Goal: Information Seeking & Learning: Learn about a topic

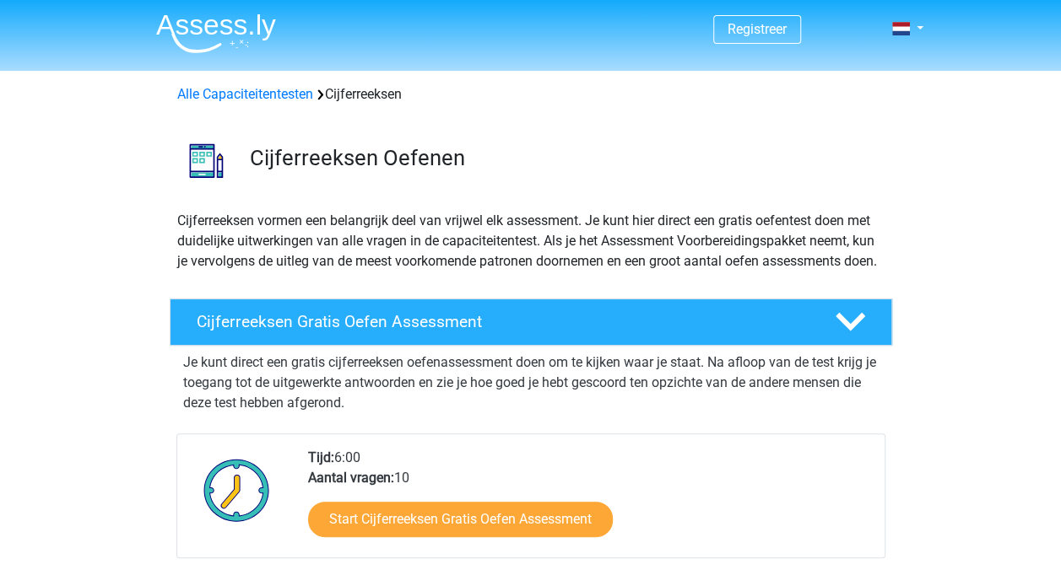
click at [246, 332] on h4 "Cijferreeksen Gratis Oefen Assessment" at bounding box center [502, 321] width 611 height 19
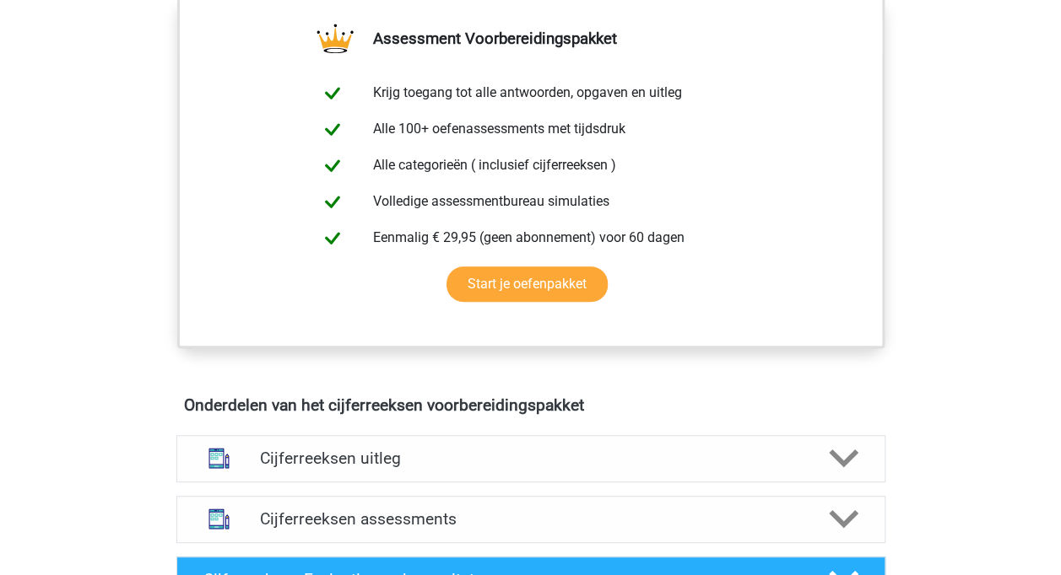
scroll to position [361, 0]
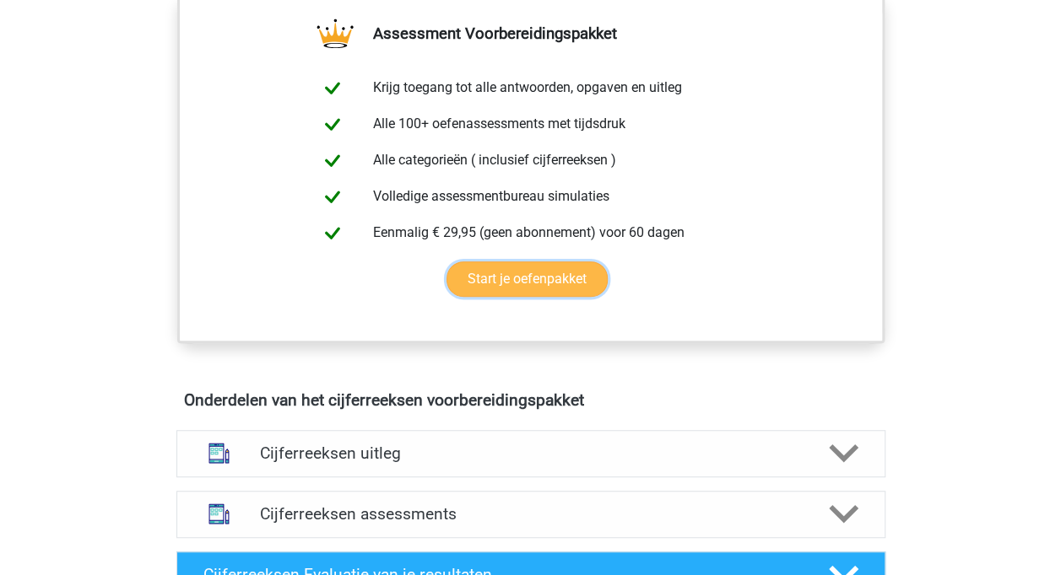
click at [525, 296] on link "Start je oefenpakket" at bounding box center [526, 279] width 161 height 35
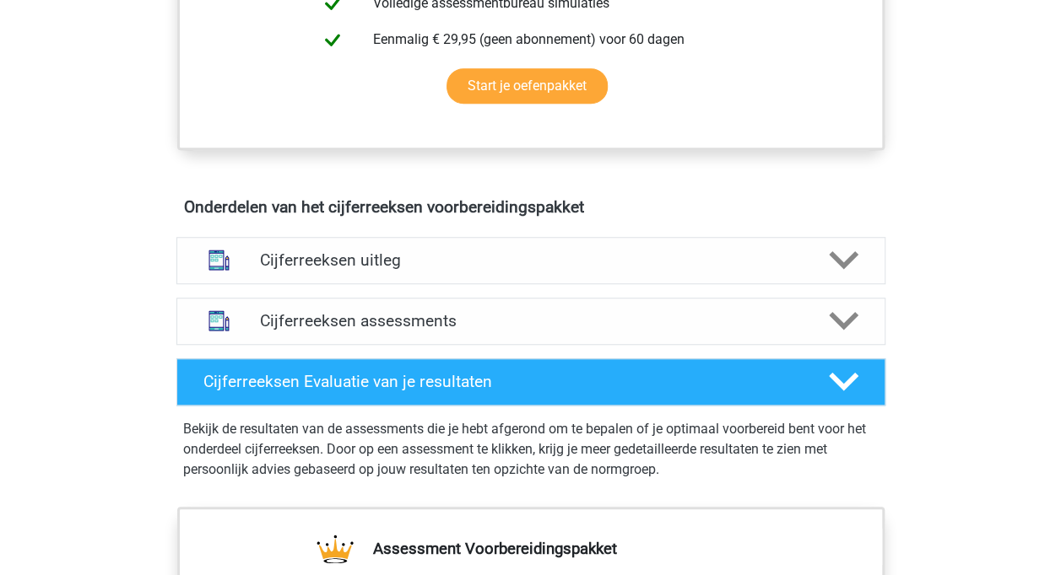
scroll to position [555, 0]
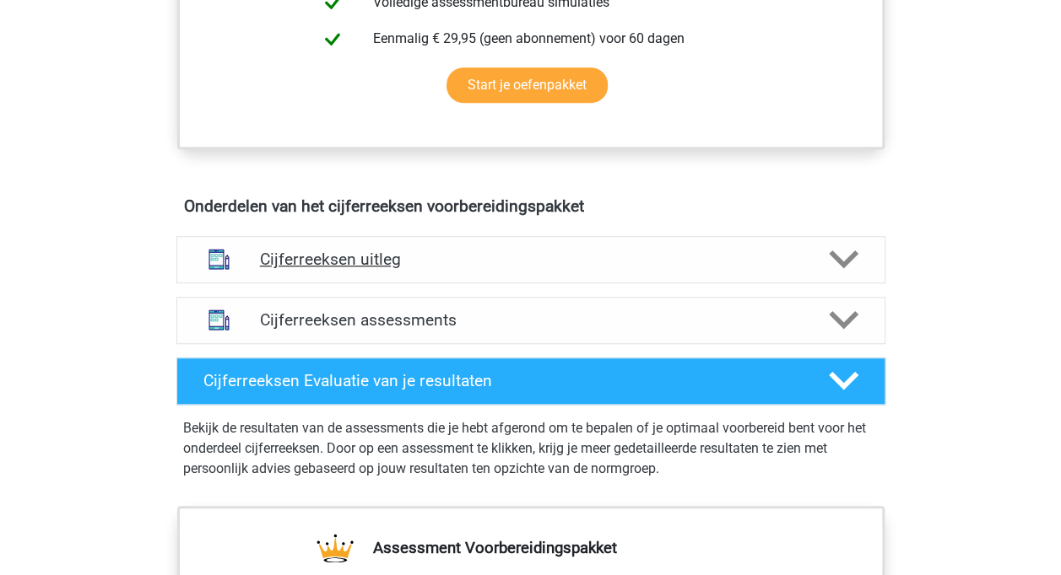
click at [332, 269] on h4 "Cijferreeksen uitleg" at bounding box center [531, 259] width 542 height 19
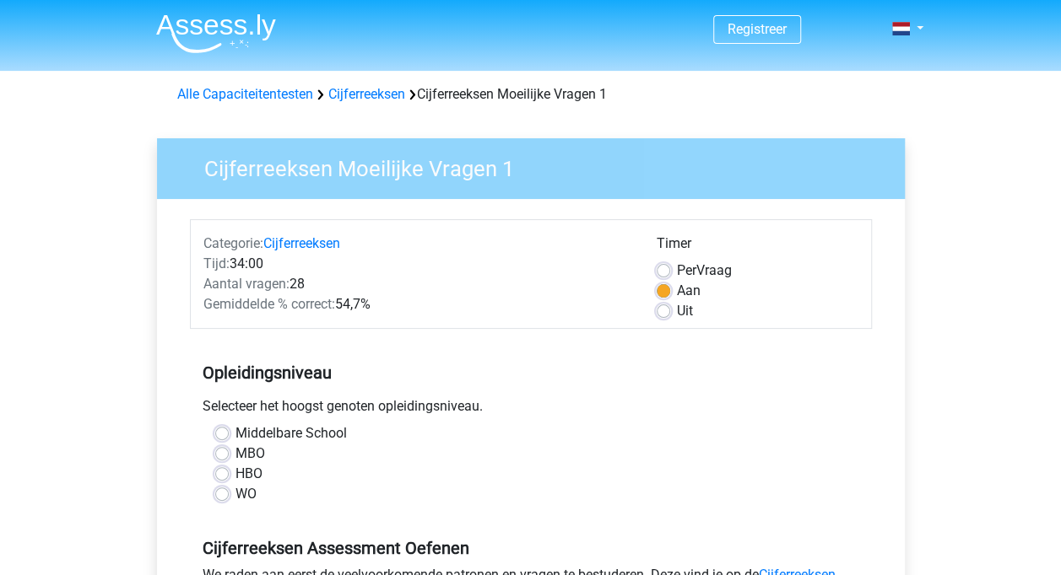
scroll to position [272, 0]
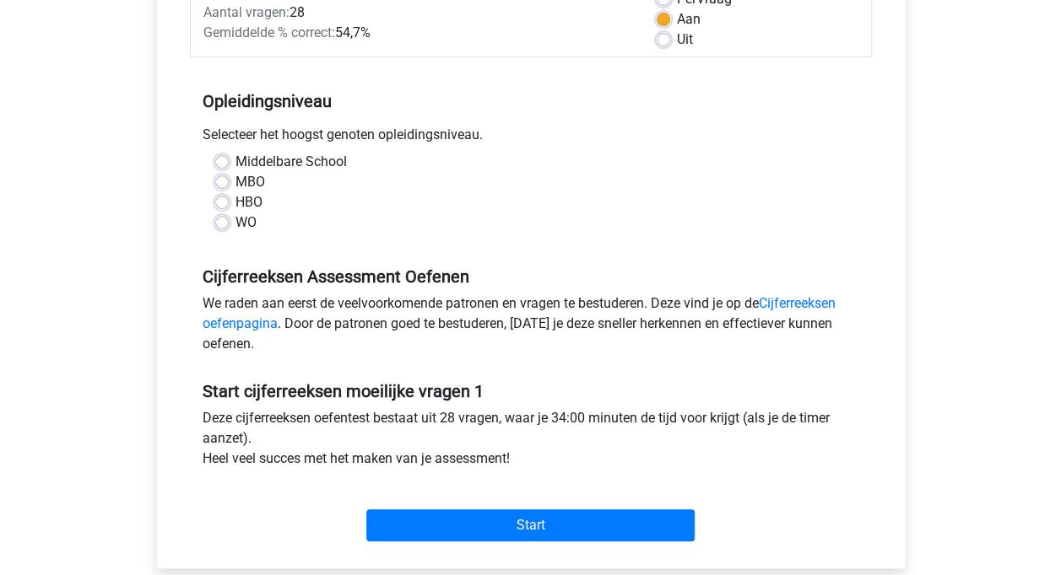
click at [235, 224] on label "WO" at bounding box center [245, 223] width 21 height 20
click at [229, 224] on input "WO" at bounding box center [221, 221] width 13 height 17
radio input "true"
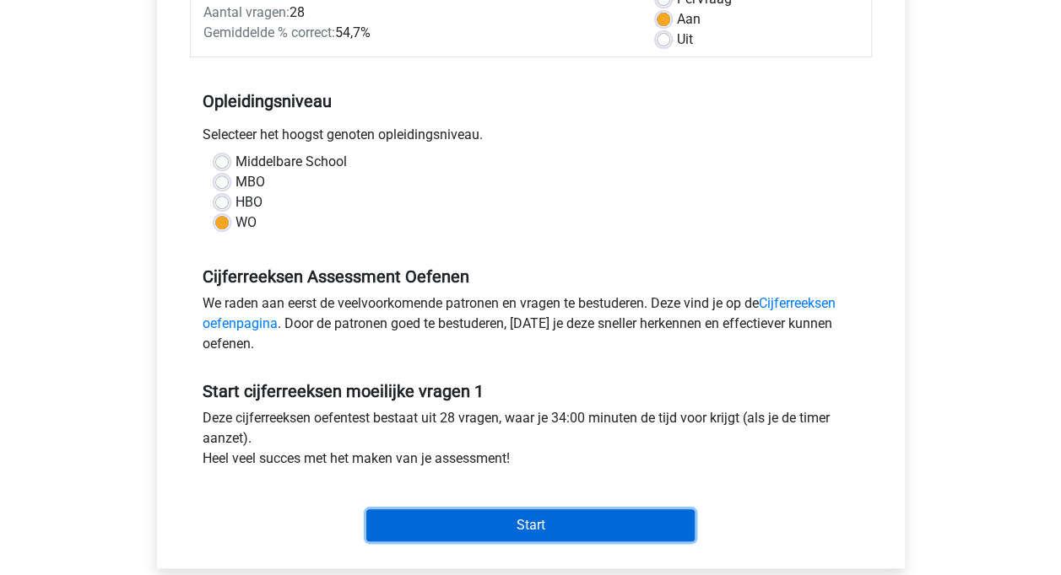
click at [505, 525] on input "Start" at bounding box center [530, 526] width 328 height 32
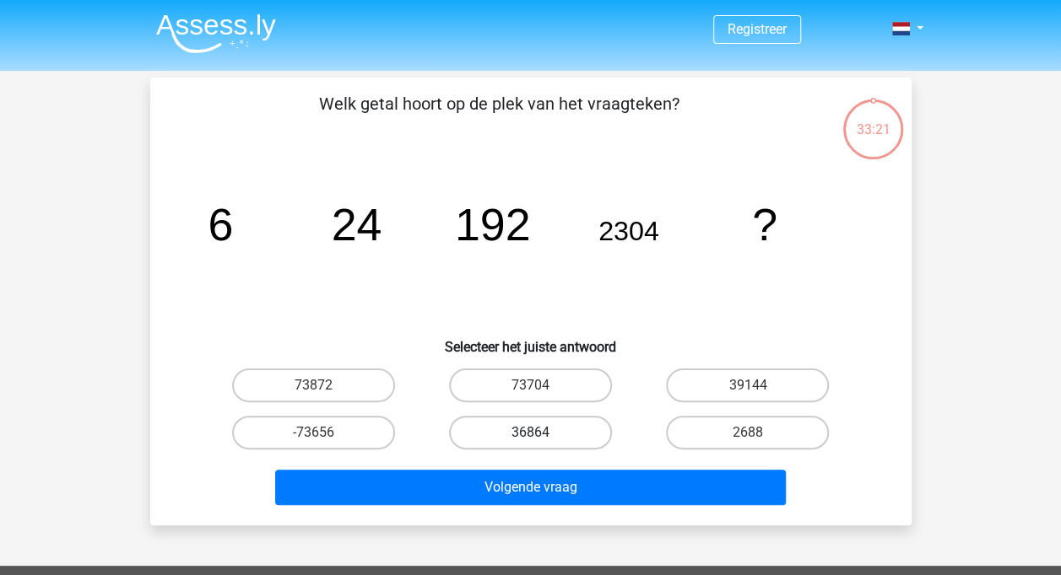
click at [541, 424] on label "36864" at bounding box center [530, 433] width 163 height 34
click at [541, 433] on input "36864" at bounding box center [535, 438] width 11 height 11
radio input "true"
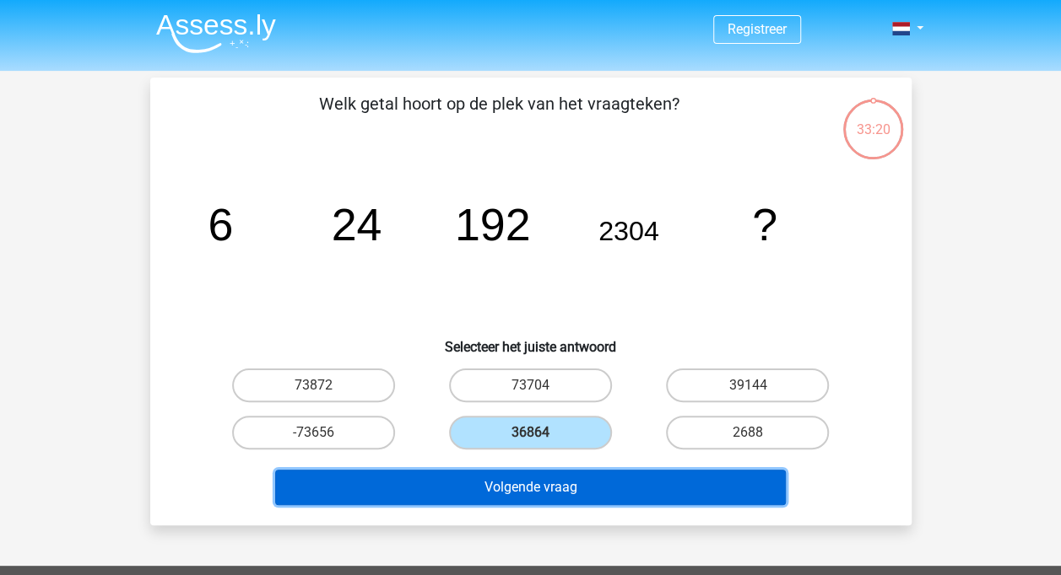
click at [538, 496] on button "Volgende vraag" at bounding box center [530, 487] width 510 height 35
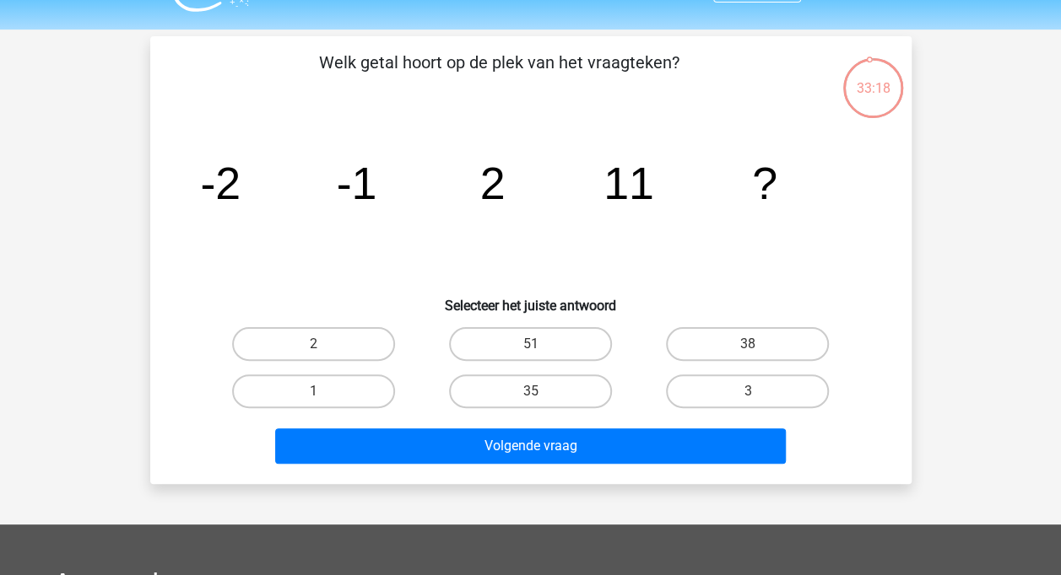
scroll to position [40, 0]
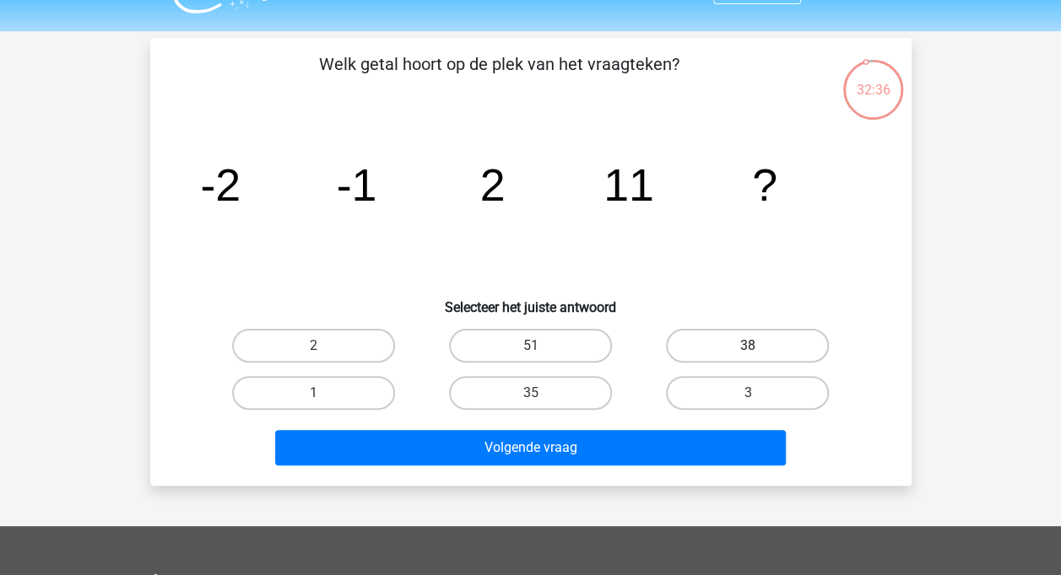
click at [759, 337] on label "38" at bounding box center [747, 346] width 163 height 34
click at [758, 346] on input "38" at bounding box center [753, 351] width 11 height 11
radio input "true"
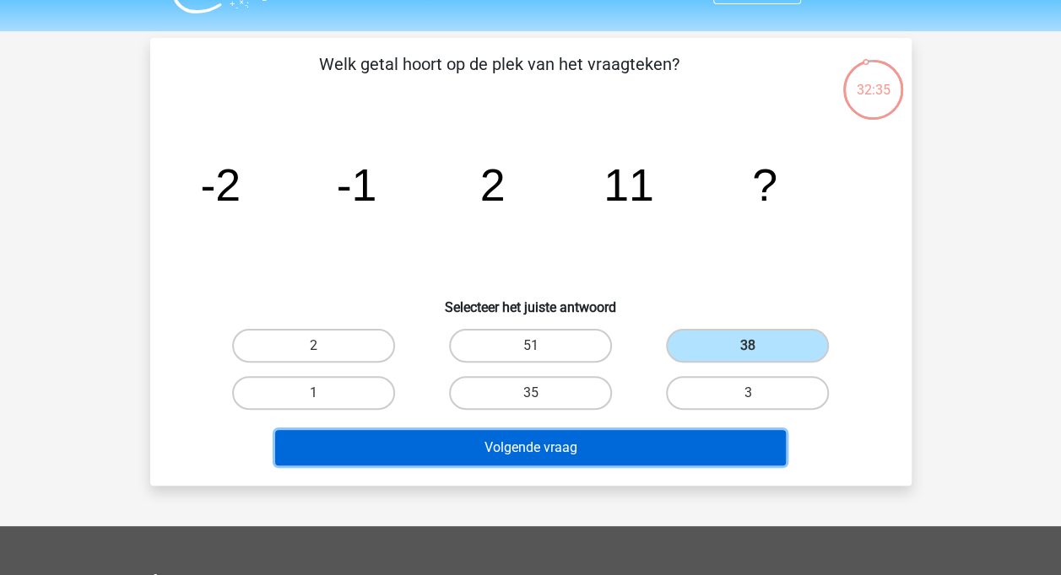
click at [631, 440] on button "Volgende vraag" at bounding box center [530, 447] width 510 height 35
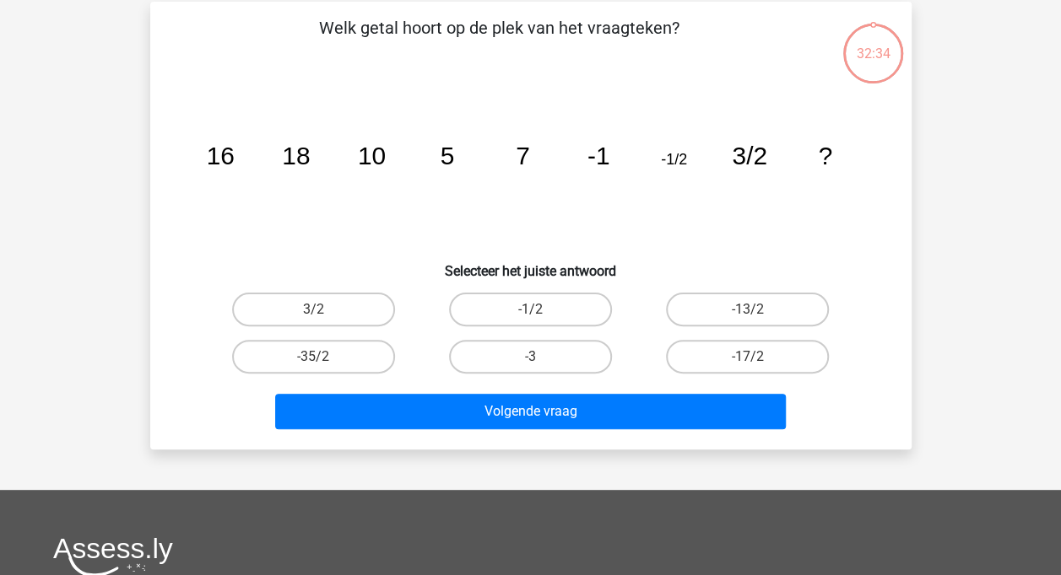
scroll to position [78, 0]
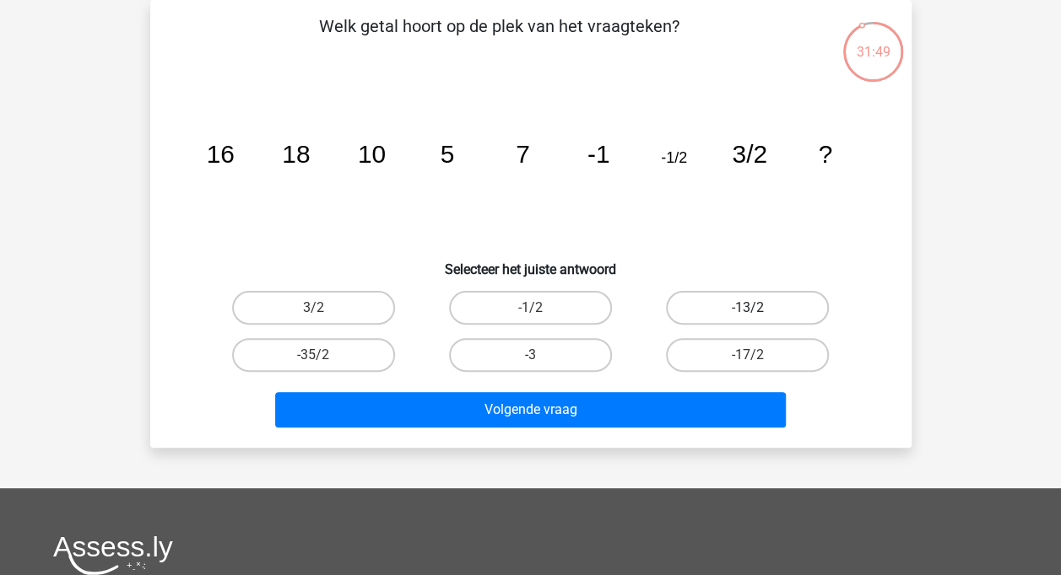
click at [764, 300] on label "-13/2" at bounding box center [747, 308] width 163 height 34
click at [758, 308] on input "-13/2" at bounding box center [753, 313] width 11 height 11
radio input "true"
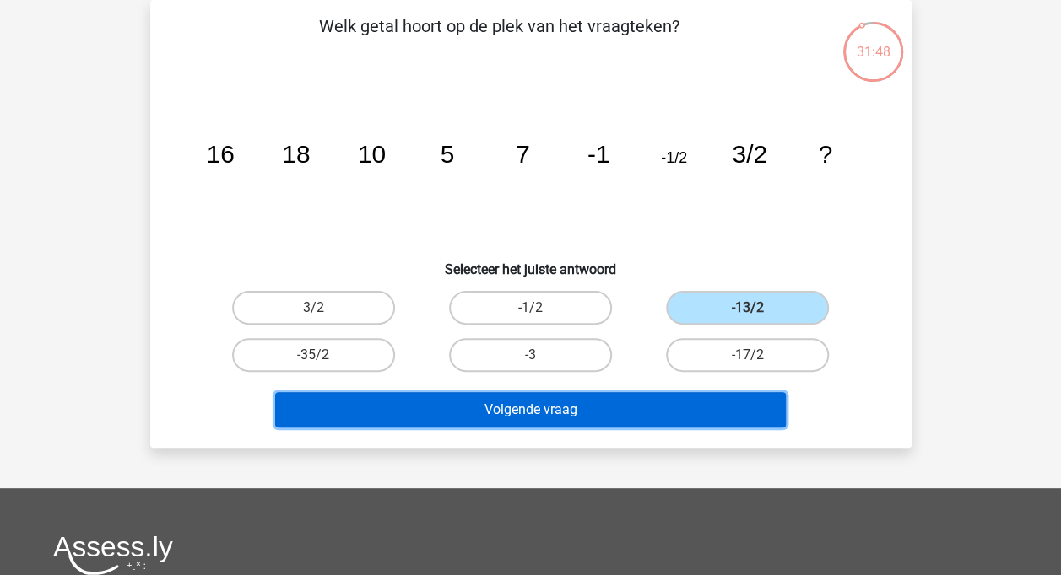
click at [613, 397] on button "Volgende vraag" at bounding box center [530, 409] width 510 height 35
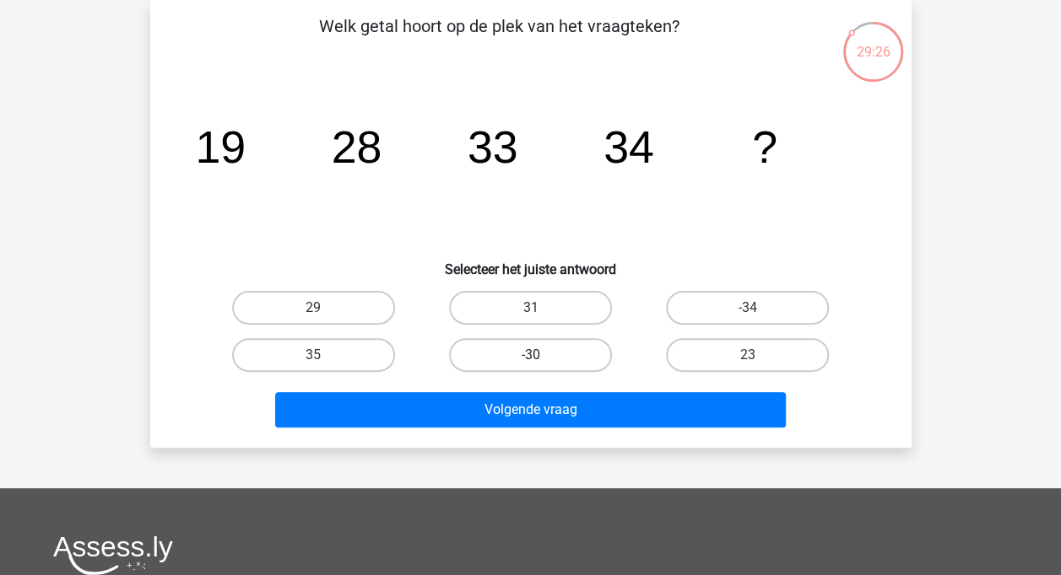
click at [558, 354] on label "-30" at bounding box center [530, 355] width 163 height 34
click at [541, 355] on input "-30" at bounding box center [535, 360] width 11 height 11
radio input "true"
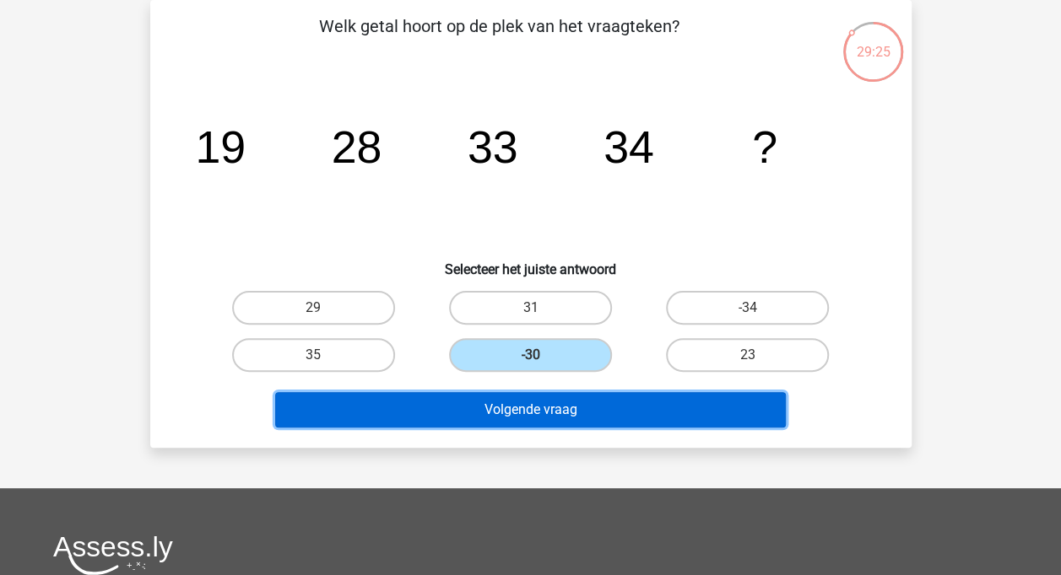
click at [556, 410] on button "Volgende vraag" at bounding box center [530, 409] width 510 height 35
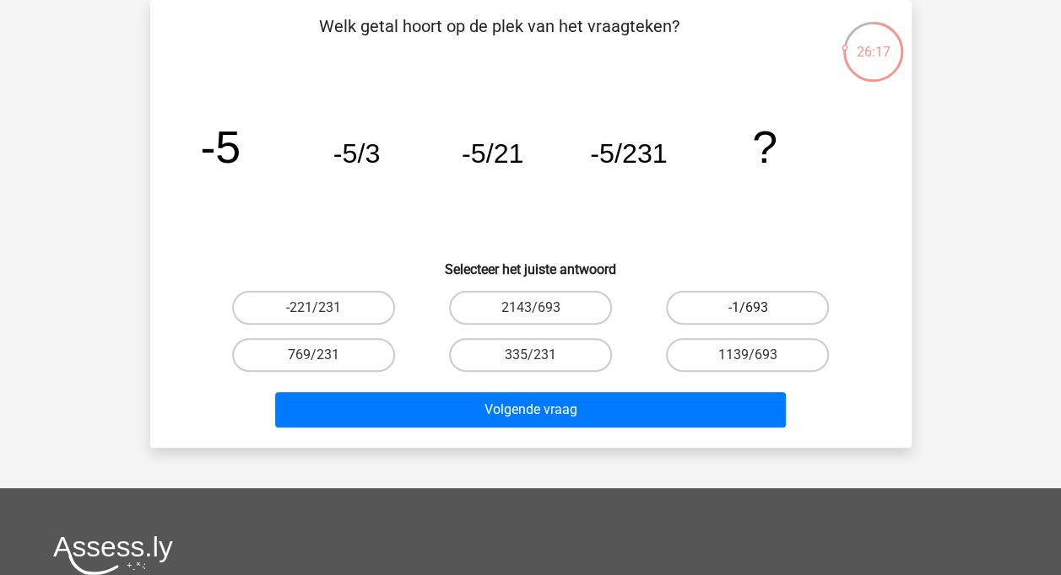
click at [748, 298] on label "-1/693" at bounding box center [747, 308] width 163 height 34
click at [748, 308] on input "-1/693" at bounding box center [753, 313] width 11 height 11
radio input "true"
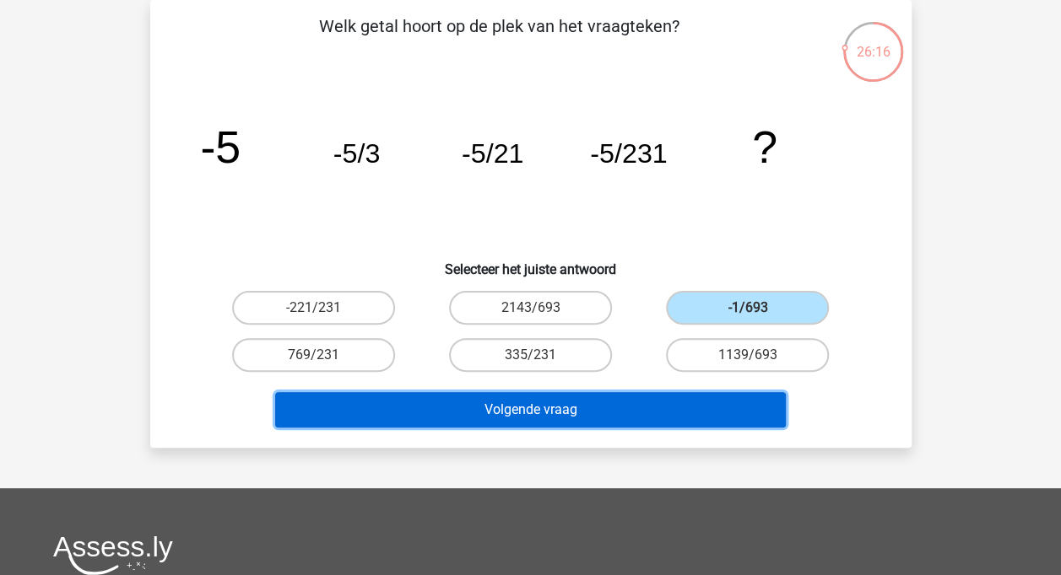
click at [557, 395] on button "Volgende vraag" at bounding box center [530, 409] width 510 height 35
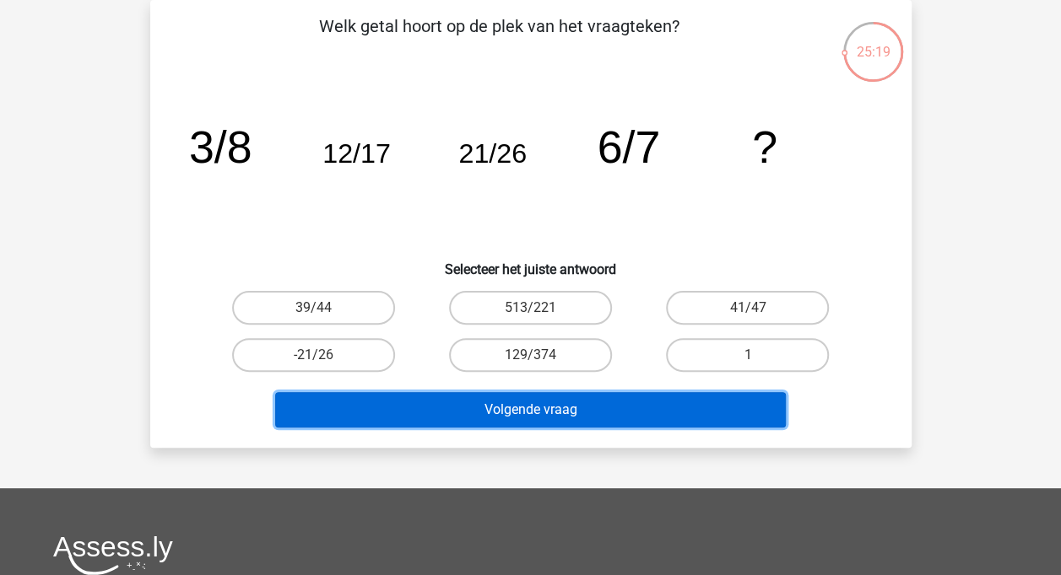
click at [557, 395] on button "Volgende vraag" at bounding box center [530, 409] width 510 height 35
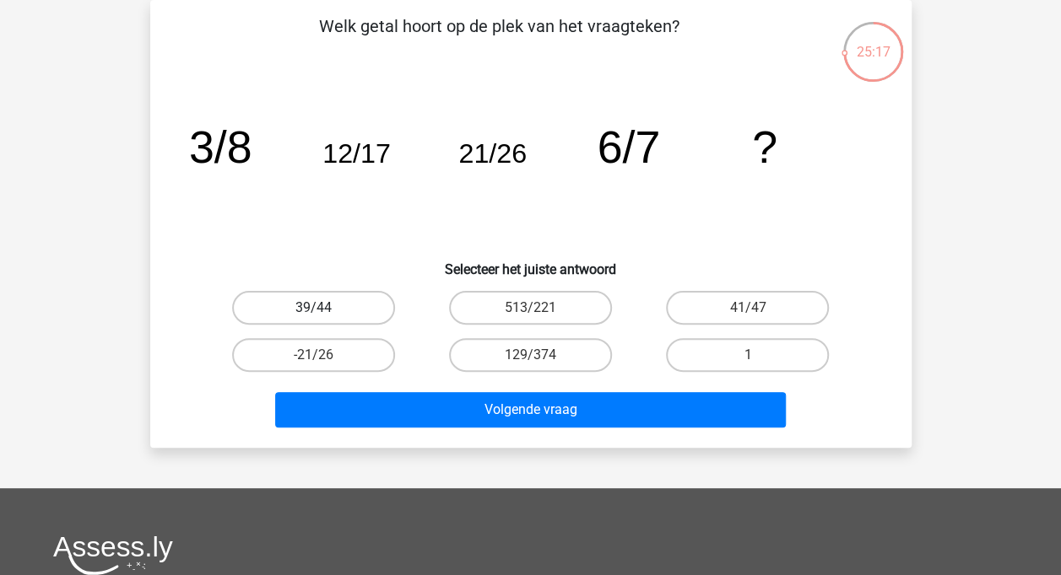
click at [347, 309] on label "39/44" at bounding box center [313, 308] width 163 height 34
click at [324, 309] on input "39/44" at bounding box center [318, 313] width 11 height 11
radio input "true"
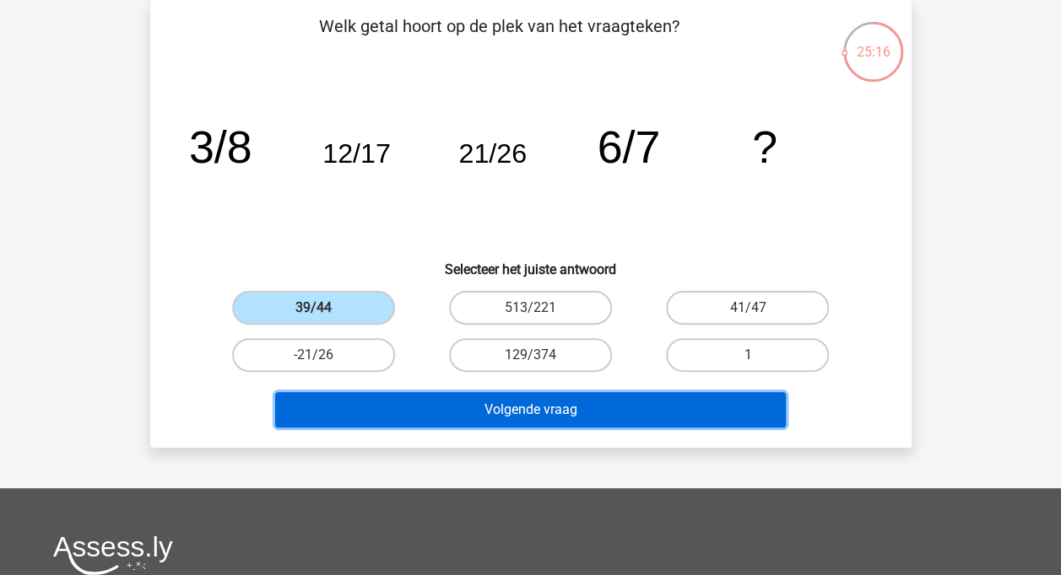
click at [520, 409] on button "Volgende vraag" at bounding box center [530, 409] width 510 height 35
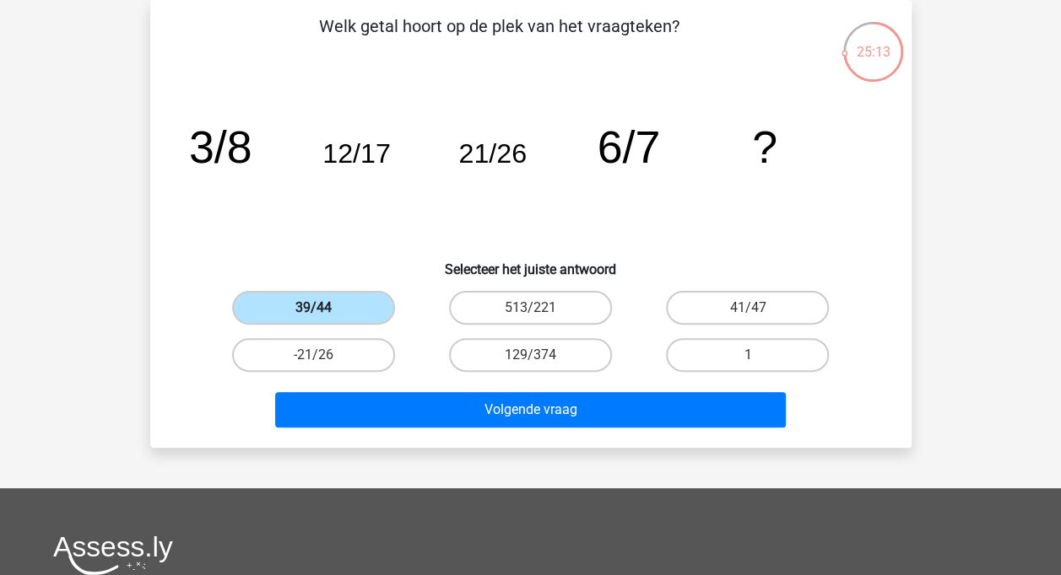
click at [331, 299] on label "39/44" at bounding box center [313, 308] width 163 height 34
click at [324, 308] on input "39/44" at bounding box center [318, 313] width 11 height 11
click at [320, 355] on input "-21/26" at bounding box center [318, 360] width 11 height 11
radio input "true"
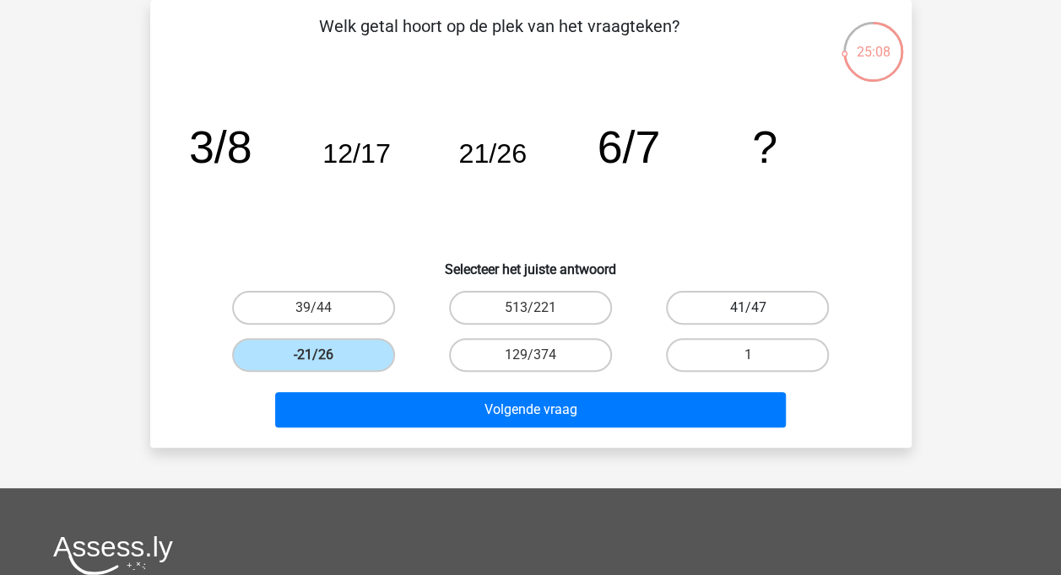
click at [710, 306] on label "41/47" at bounding box center [747, 308] width 163 height 34
click at [748, 308] on input "41/47" at bounding box center [753, 313] width 11 height 11
radio input "true"
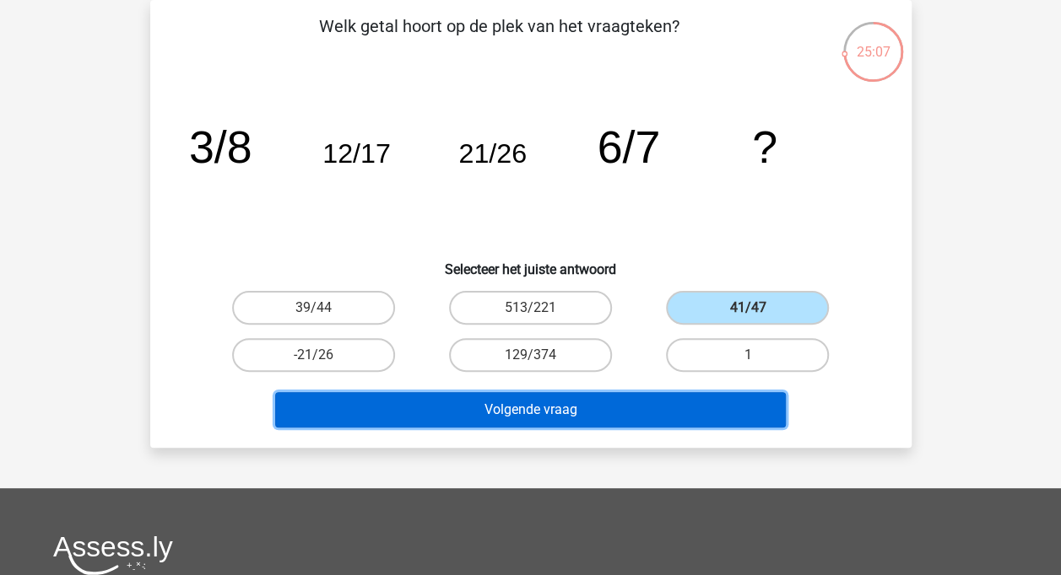
click at [615, 413] on button "Volgende vraag" at bounding box center [530, 409] width 510 height 35
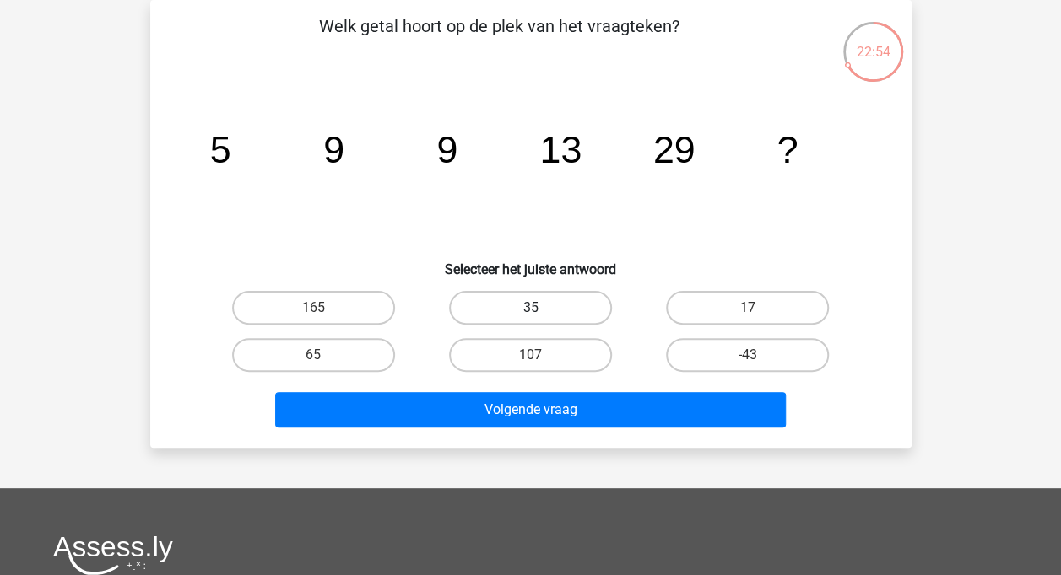
click at [557, 311] on label "35" at bounding box center [530, 308] width 163 height 34
click at [541, 311] on input "35" at bounding box center [535, 313] width 11 height 11
radio input "true"
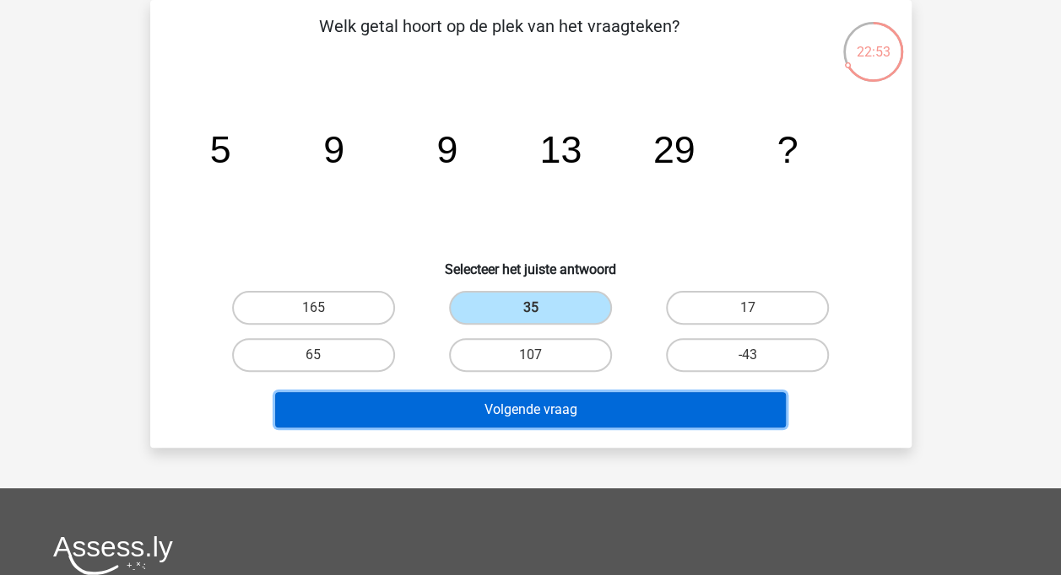
click at [563, 408] on button "Volgende vraag" at bounding box center [530, 409] width 510 height 35
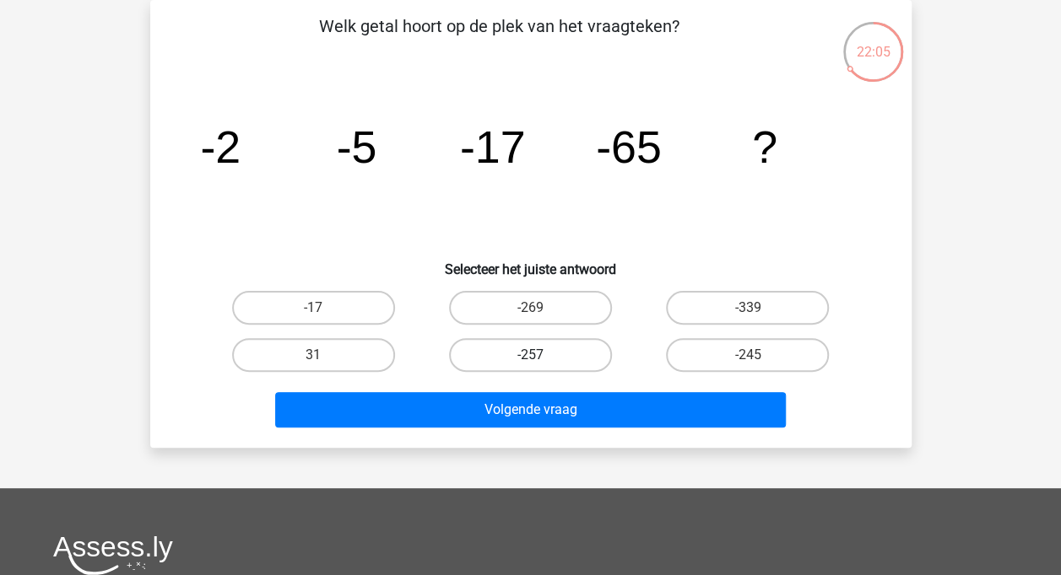
click at [522, 351] on label "-257" at bounding box center [530, 355] width 163 height 34
click at [530, 355] on input "-257" at bounding box center [535, 360] width 11 height 11
radio input "true"
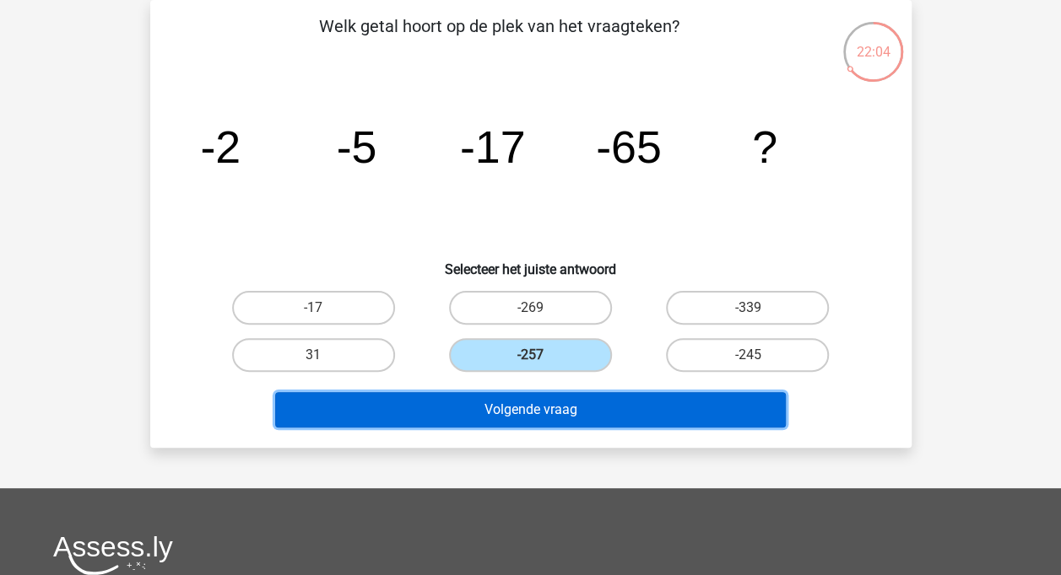
click at [537, 414] on button "Volgende vraag" at bounding box center [530, 409] width 510 height 35
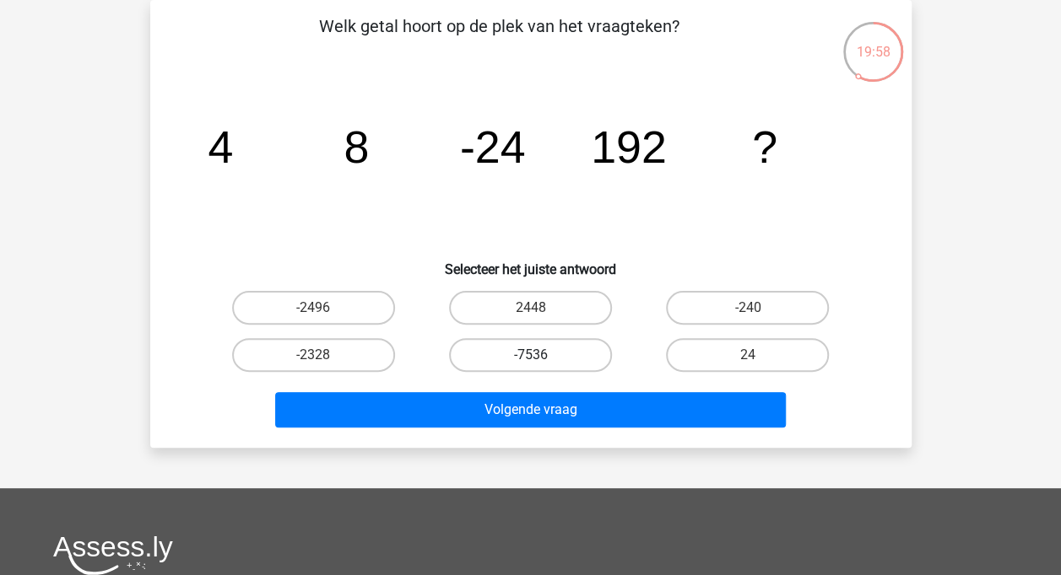
click at [514, 361] on label "-7536" at bounding box center [530, 355] width 163 height 34
click at [530, 361] on input "-7536" at bounding box center [535, 360] width 11 height 11
radio input "true"
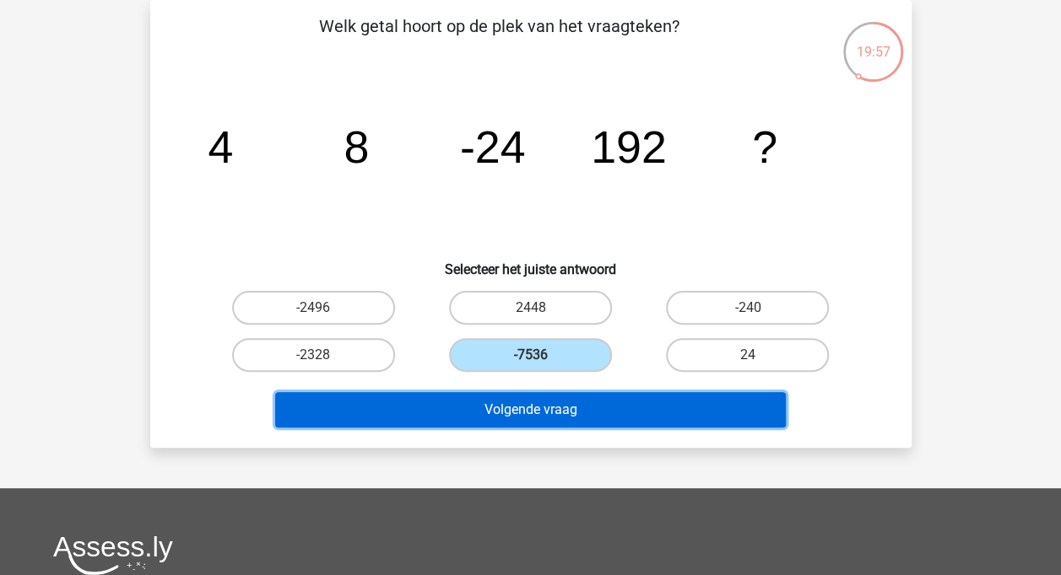
click at [534, 411] on button "Volgende vraag" at bounding box center [530, 409] width 510 height 35
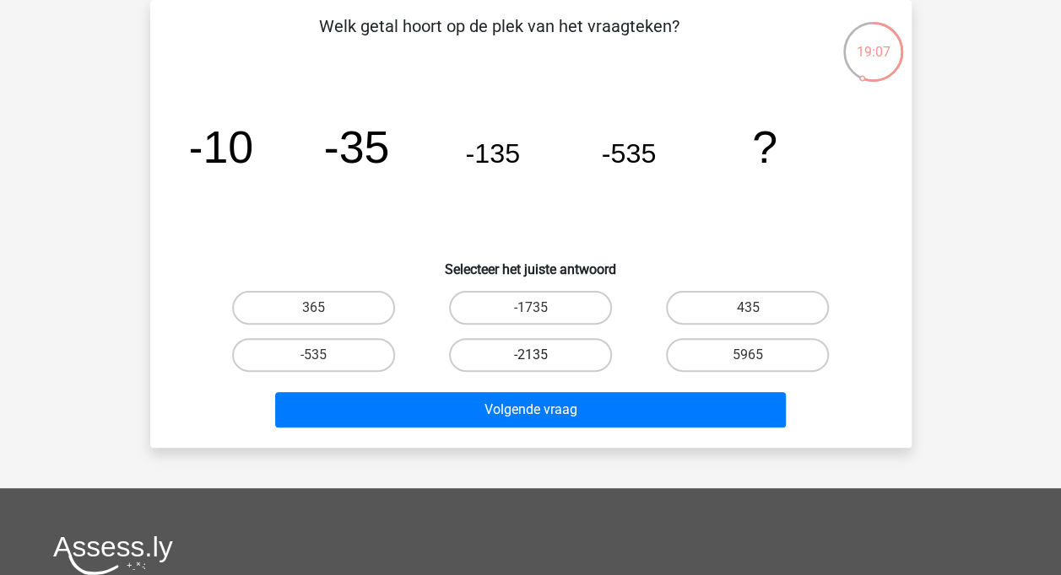
click at [514, 358] on label "-2135" at bounding box center [530, 355] width 163 height 34
click at [530, 358] on input "-2135" at bounding box center [535, 360] width 11 height 11
radio input "true"
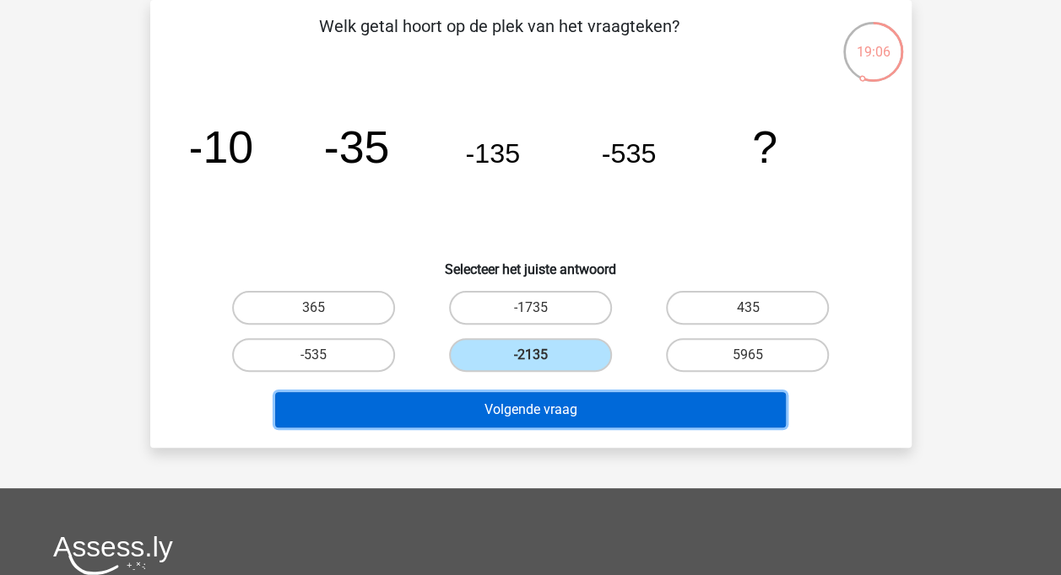
click at [545, 413] on button "Volgende vraag" at bounding box center [530, 409] width 510 height 35
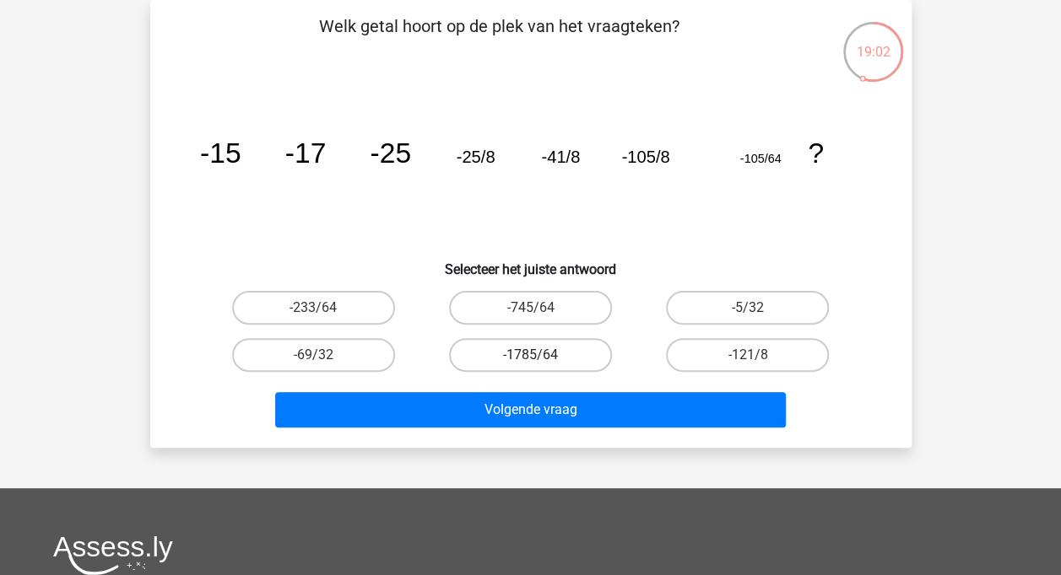
click at [532, 350] on label "-1785/64" at bounding box center [530, 355] width 163 height 34
click at [532, 355] on input "-1785/64" at bounding box center [535, 360] width 11 height 11
radio input "true"
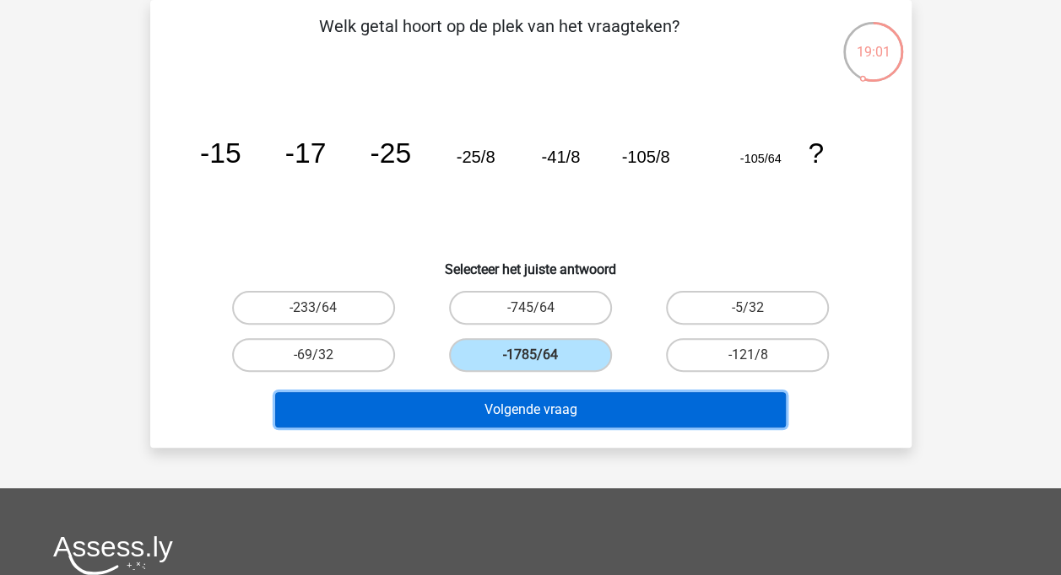
click at [538, 405] on button "Volgende vraag" at bounding box center [530, 409] width 510 height 35
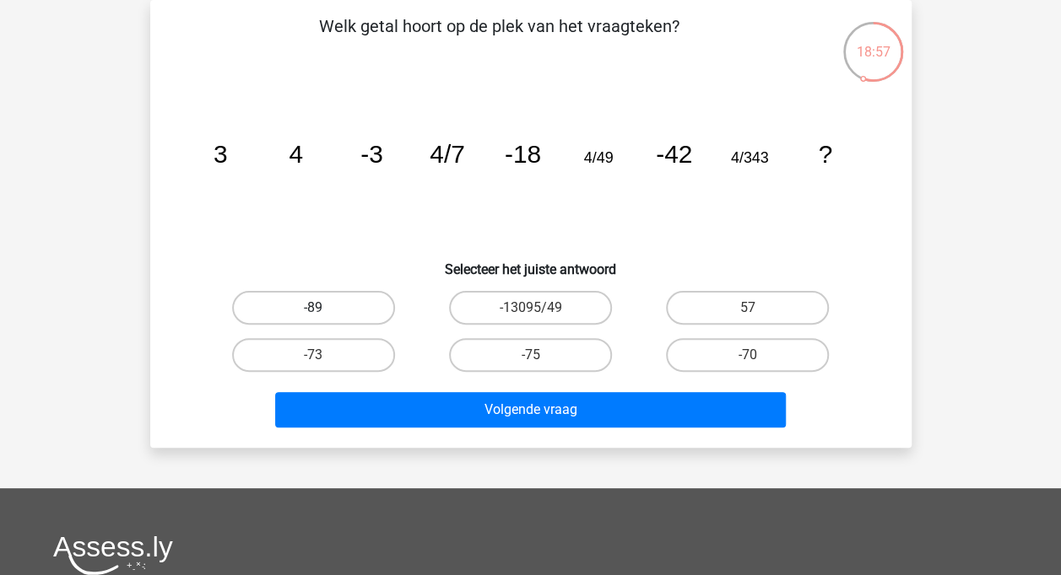
click at [300, 305] on label "-89" at bounding box center [313, 308] width 163 height 34
click at [313, 308] on input "-89" at bounding box center [318, 313] width 11 height 11
radio input "true"
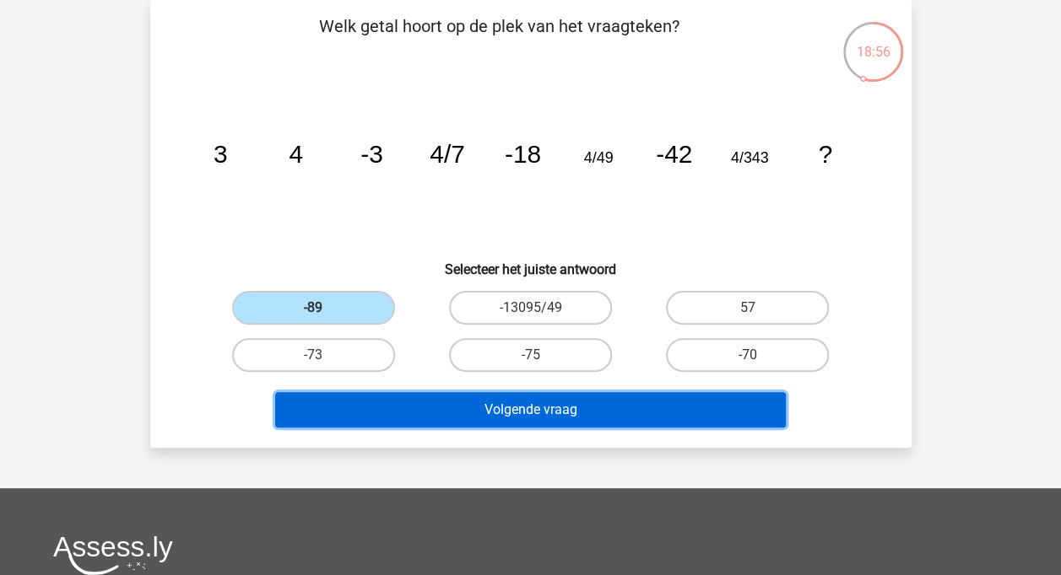
click at [481, 407] on button "Volgende vraag" at bounding box center [530, 409] width 510 height 35
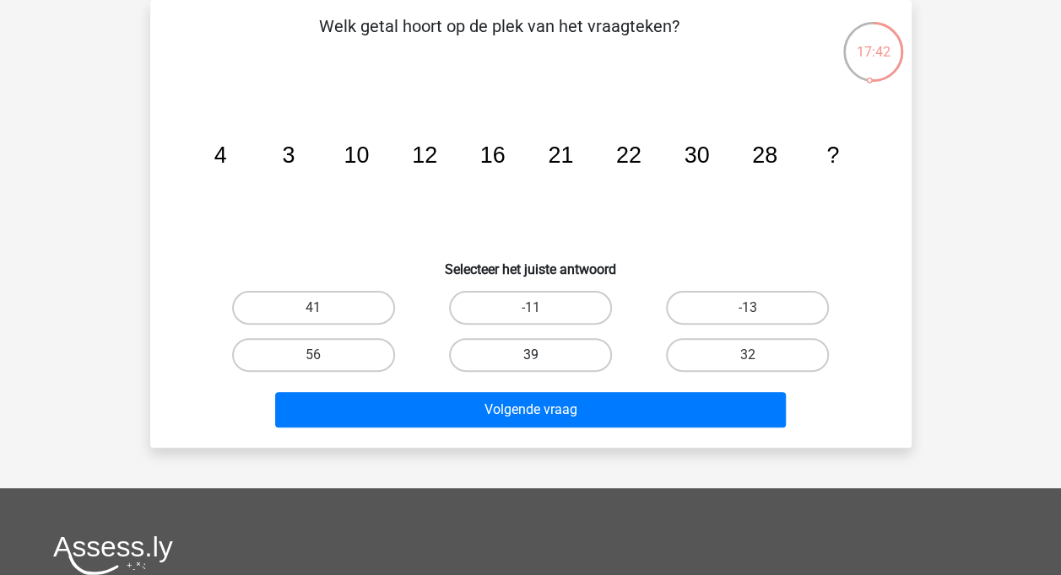
click at [547, 357] on label "39" at bounding box center [530, 355] width 163 height 34
click at [541, 357] on input "39" at bounding box center [535, 360] width 11 height 11
radio input "true"
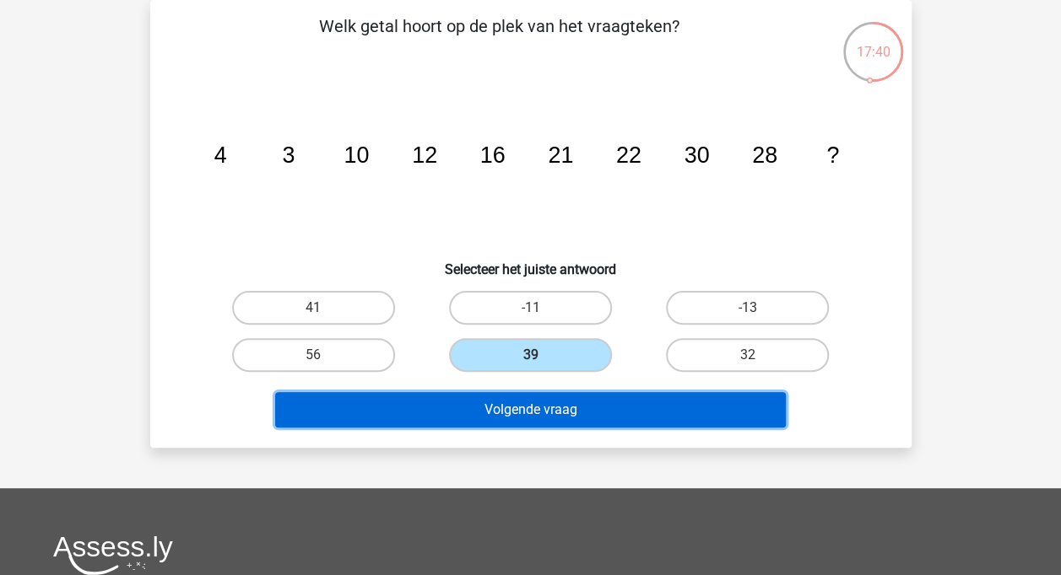
click at [547, 412] on button "Volgende vraag" at bounding box center [530, 409] width 510 height 35
